Goal: Information Seeking & Learning: Check status

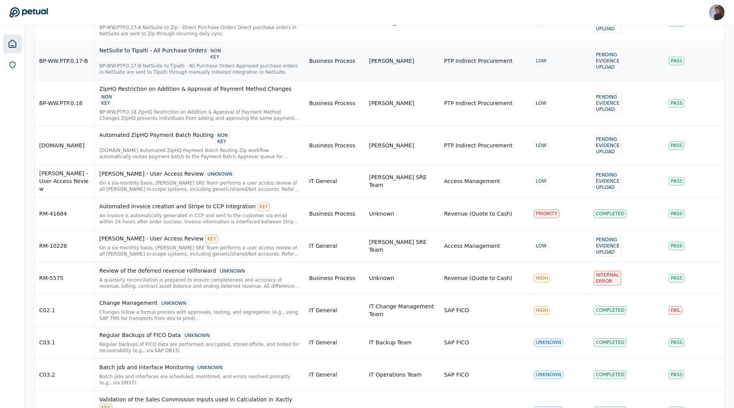
scroll to position [2639, 0]
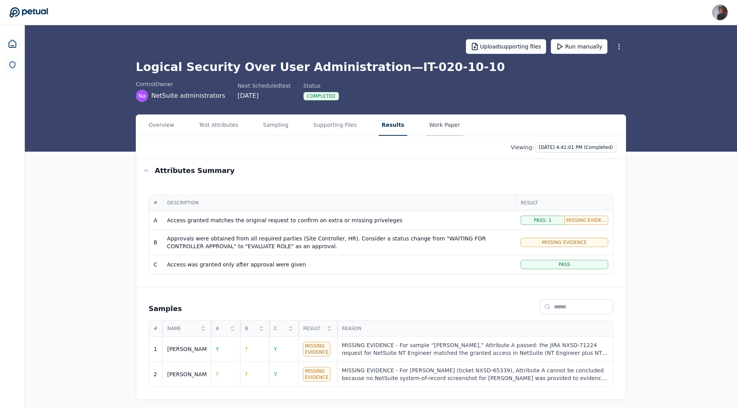
click at [439, 129] on button "Work Paper" at bounding box center [444, 125] width 37 height 21
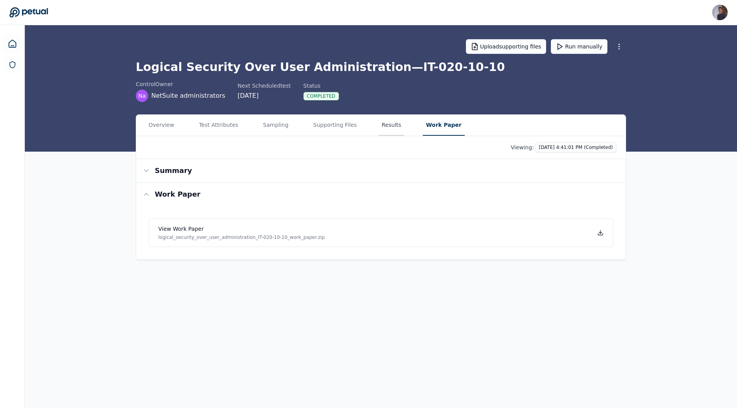
click at [379, 128] on button "Results" at bounding box center [392, 125] width 26 height 21
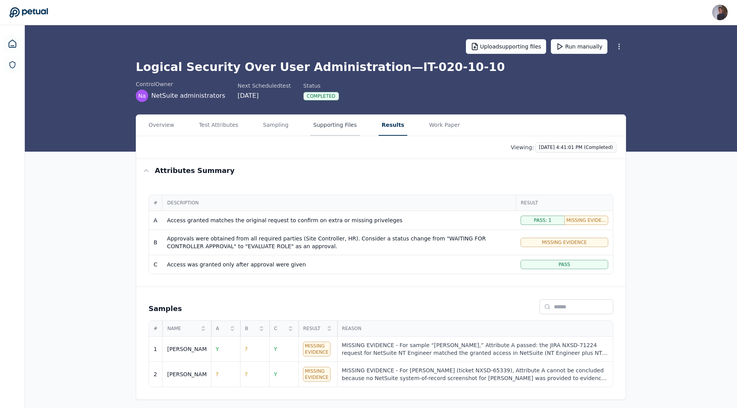
click at [331, 126] on button "Supporting Files" at bounding box center [335, 125] width 50 height 21
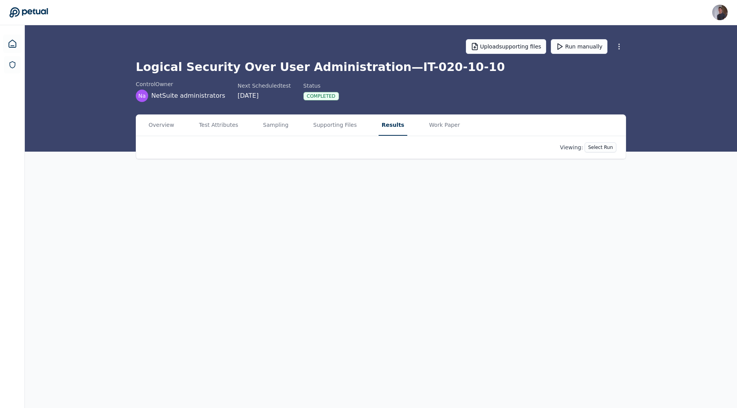
click at [396, 130] on button "Results" at bounding box center [393, 125] width 29 height 21
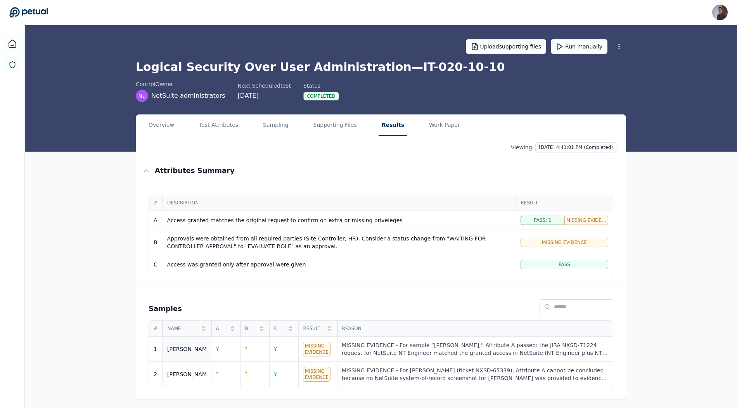
click at [183, 346] on div "Ricky" at bounding box center [186, 349] width 39 height 8
click at [275, 116] on button "Sampling" at bounding box center [276, 125] width 32 height 21
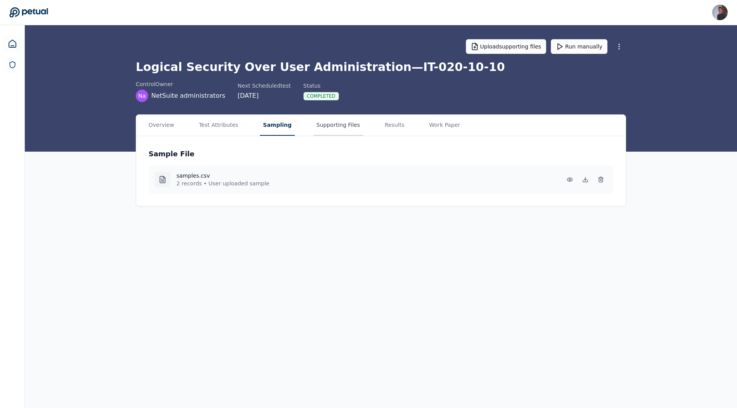
click at [320, 126] on button "Supporting Files" at bounding box center [338, 125] width 50 height 21
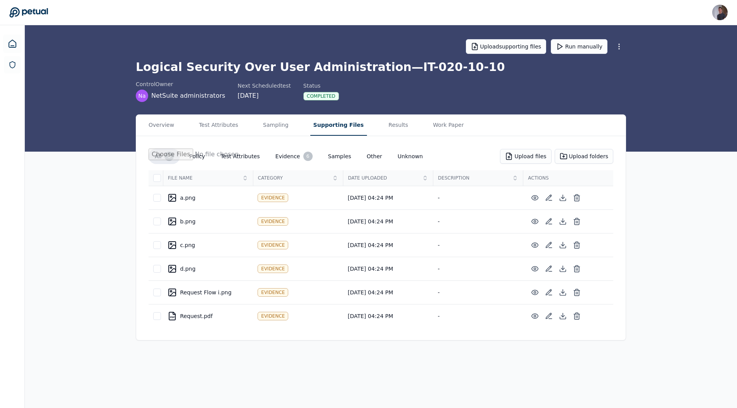
click at [296, 124] on div "Overview Test Attributes Sampling Supporting Files Results Work Paper" at bounding box center [380, 125] width 489 height 21
click at [277, 124] on button "Sampling" at bounding box center [276, 125] width 32 height 21
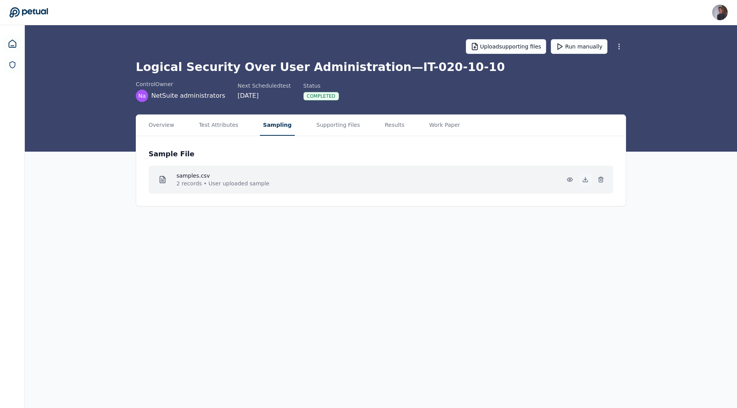
click at [588, 180] on icon at bounding box center [585, 179] width 6 height 6
click at [362, 121] on div "Overview Test Attributes Sampling Supporting Files Results Work Paper" at bounding box center [380, 125] width 489 height 21
click at [349, 121] on button "Supporting Files" at bounding box center [338, 125] width 50 height 21
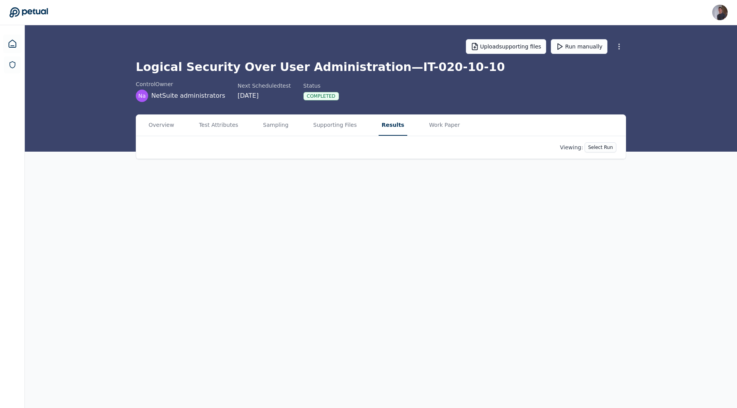
click at [392, 124] on button "Results" at bounding box center [393, 125] width 29 height 21
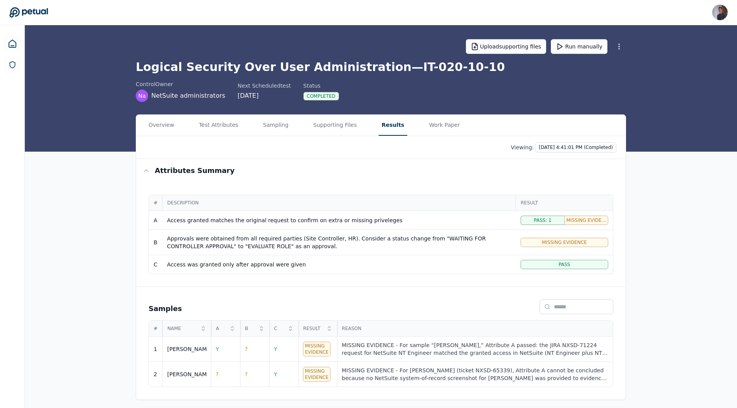
click at [252, 124] on div "Overview Test Attributes Sampling Supporting Files Results Work Paper" at bounding box center [380, 125] width 489 height 21
click at [260, 124] on button "Sampling" at bounding box center [276, 125] width 32 height 21
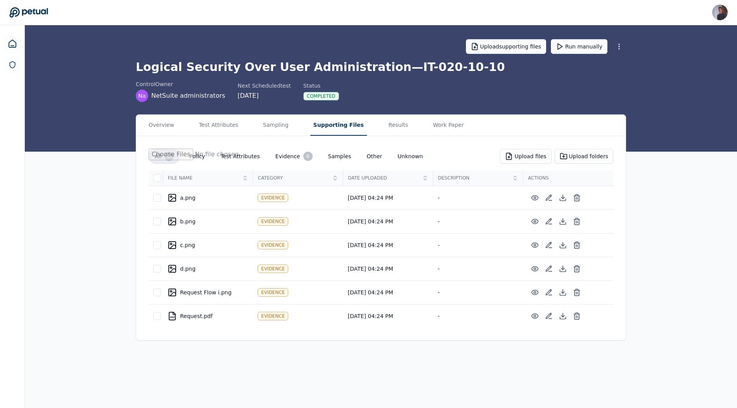
click at [318, 124] on button "Supporting Files" at bounding box center [338, 125] width 57 height 21
click at [366, 122] on div "Overview Test Attributes Sampling Supporting Files Results Work Paper" at bounding box center [380, 125] width 489 height 21
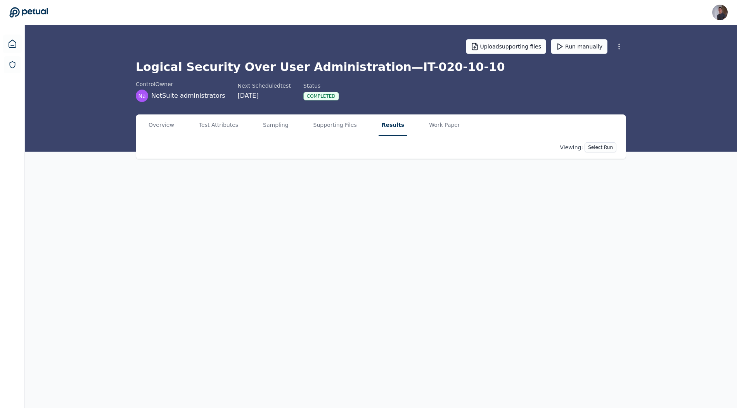
click at [396, 122] on button "Results" at bounding box center [393, 125] width 29 height 21
click at [461, 128] on div "Overview Test Attributes Sampling Supporting Files Results Work Paper" at bounding box center [380, 125] width 489 height 21
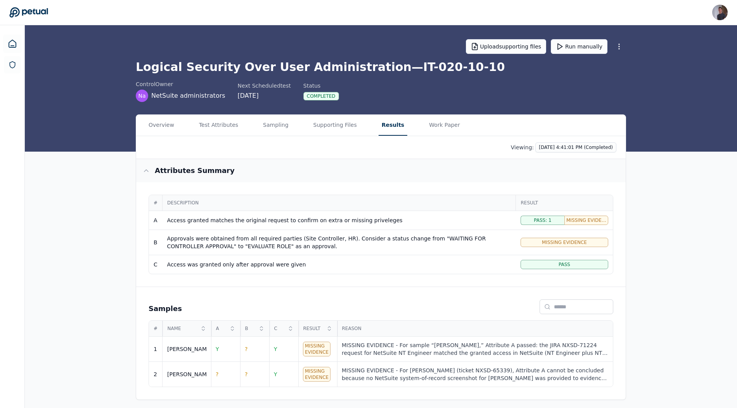
click at [434, 162] on button "Attributes summary" at bounding box center [380, 170] width 489 height 23
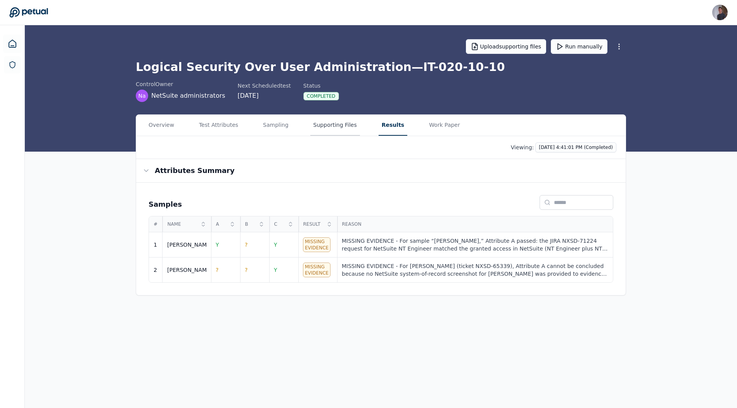
click at [345, 118] on button "Supporting Files" at bounding box center [335, 125] width 50 height 21
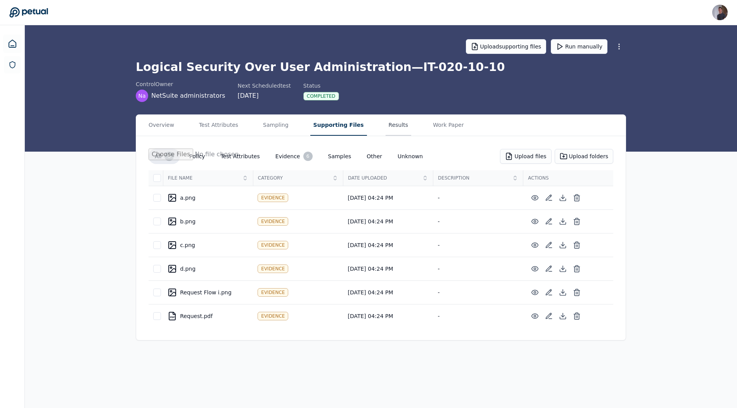
click at [385, 118] on button "Results" at bounding box center [398, 125] width 26 height 21
